Goal: Information Seeking & Learning: Find contact information

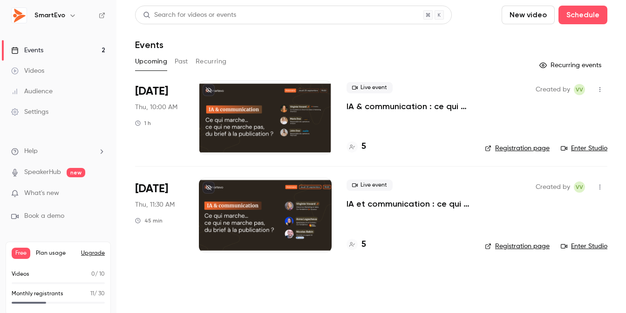
click at [335, 217] on li "[DATE] Thu, 11:30 AM 45 min Live event IA et communication : ce qui marche, ce …" at bounding box center [371, 214] width 472 height 97
click at [328, 216] on div at bounding box center [265, 215] width 133 height 75
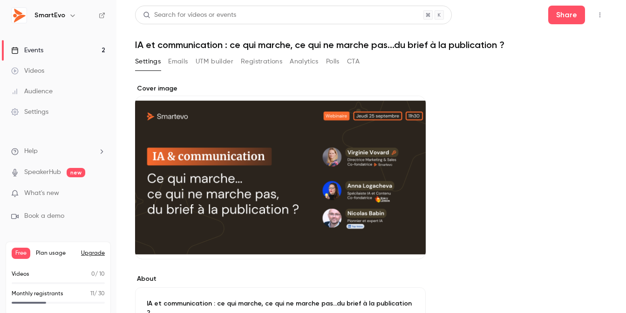
click at [179, 61] on button "Emails" at bounding box center [178, 61] width 20 height 15
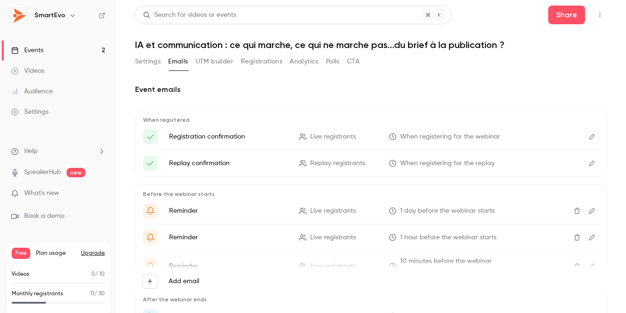
click at [270, 63] on button "Registrations" at bounding box center [261, 61] width 41 height 15
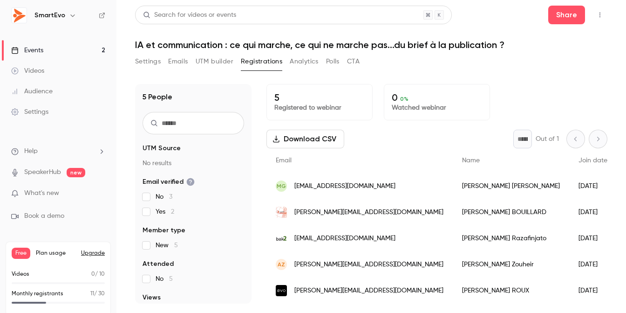
scroll to position [7, 0]
click at [303, 181] on span "[EMAIL_ADDRESS][DOMAIN_NAME]" at bounding box center [344, 186] width 101 height 10
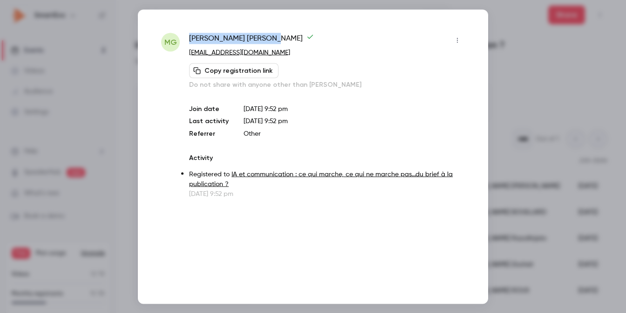
drag, startPoint x: 251, startPoint y: 39, endPoint x: 191, endPoint y: 40, distance: 60.1
click at [191, 40] on span "[PERSON_NAME]" at bounding box center [251, 40] width 125 height 15
copy span "[PERSON_NAME]"
click at [191, 4] on div at bounding box center [313, 156] width 626 height 313
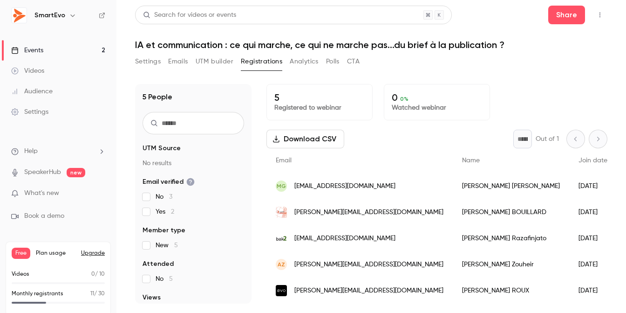
click at [300, 207] on span "[PERSON_NAME][EMAIL_ADDRESS][DOMAIN_NAME]" at bounding box center [368, 212] width 149 height 10
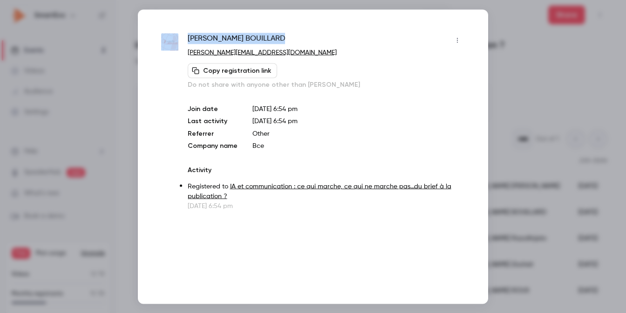
drag, startPoint x: 254, startPoint y: 37, endPoint x: 179, endPoint y: 38, distance: 75.0
click at [179, 38] on div "[PERSON_NAME] [PERSON_NAME][EMAIL_ADDRESS][DOMAIN_NAME] Copy registration link …" at bounding box center [313, 122] width 304 height 178
copy div "[PERSON_NAME]"
click at [515, 43] on div at bounding box center [313, 156] width 626 height 313
